Goal: Information Seeking & Learning: Learn about a topic

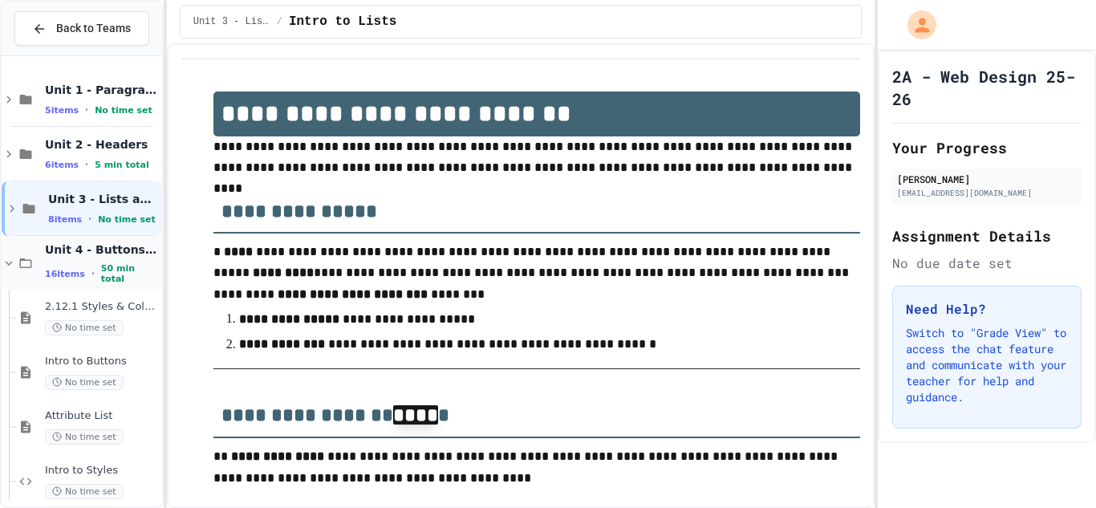
click at [108, 247] on span "Unit 4 - Buttons and Styles" at bounding box center [102, 249] width 114 height 14
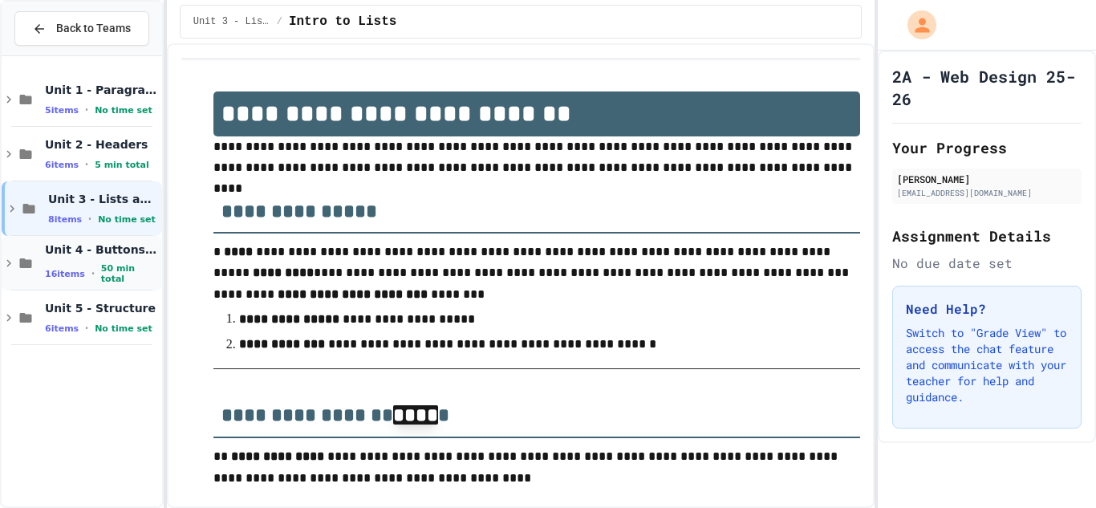
click at [108, 248] on span "Unit 4 - Buttons and Styles" at bounding box center [102, 249] width 114 height 14
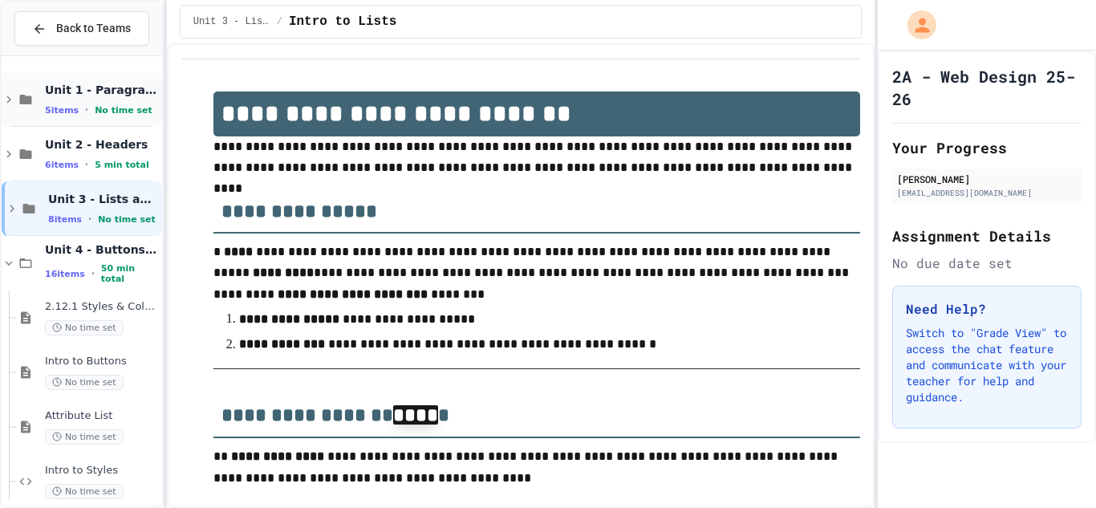
click at [88, 102] on div "Unit 1 - Paragraphs 5 items • No time set" at bounding box center [102, 100] width 114 height 34
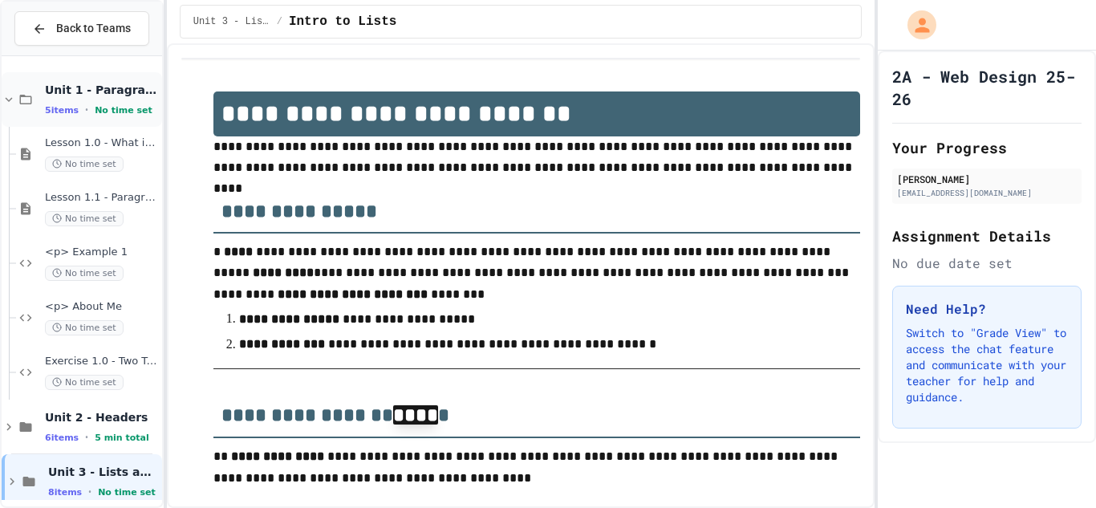
click at [95, 105] on span "No time set" at bounding box center [124, 110] width 58 height 10
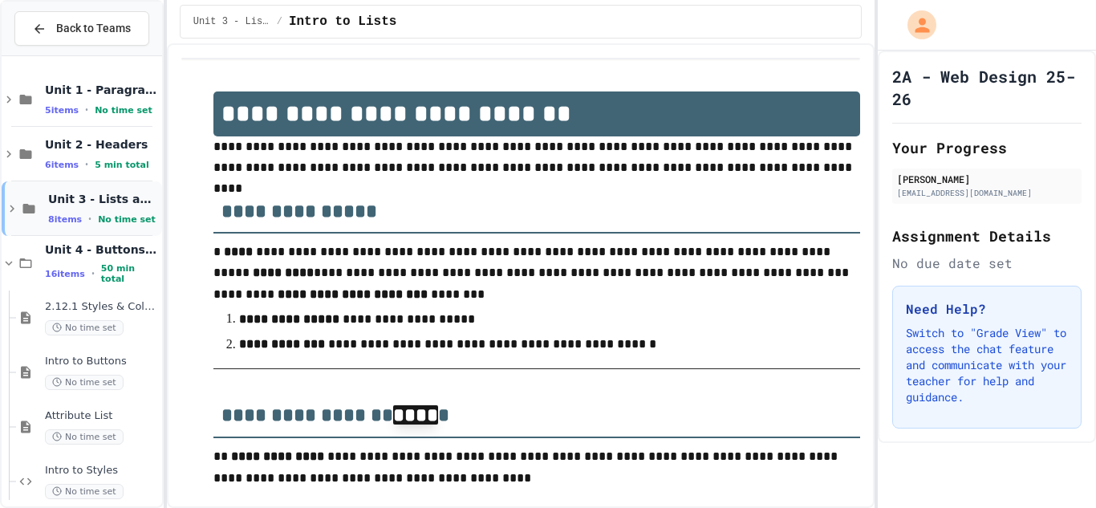
click at [79, 230] on div "Unit 3 - Lists and Links 8 items • No time set" at bounding box center [82, 208] width 160 height 55
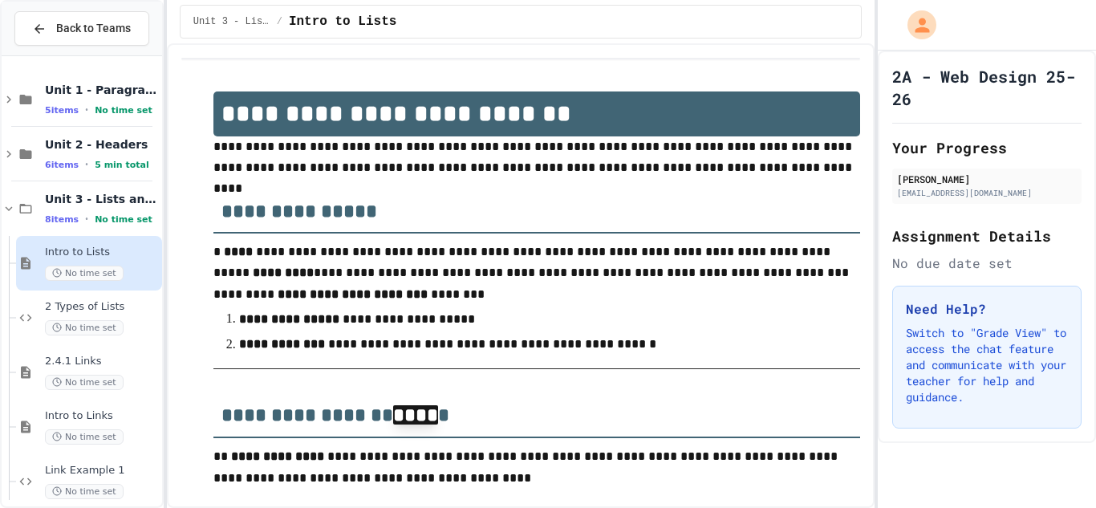
click at [87, 271] on span "No time set" at bounding box center [84, 273] width 79 height 15
click at [92, 307] on span "2 Types of Lists" at bounding box center [102, 307] width 114 height 14
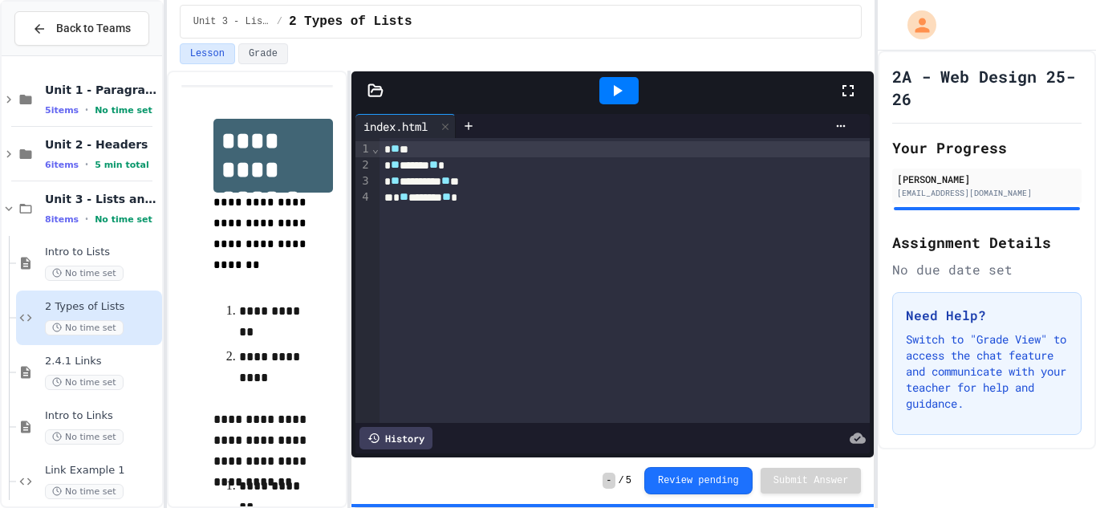
click at [334, 230] on div "**********" at bounding box center [257, 289] width 181 height 437
